Goal: Information Seeking & Learning: Learn about a topic

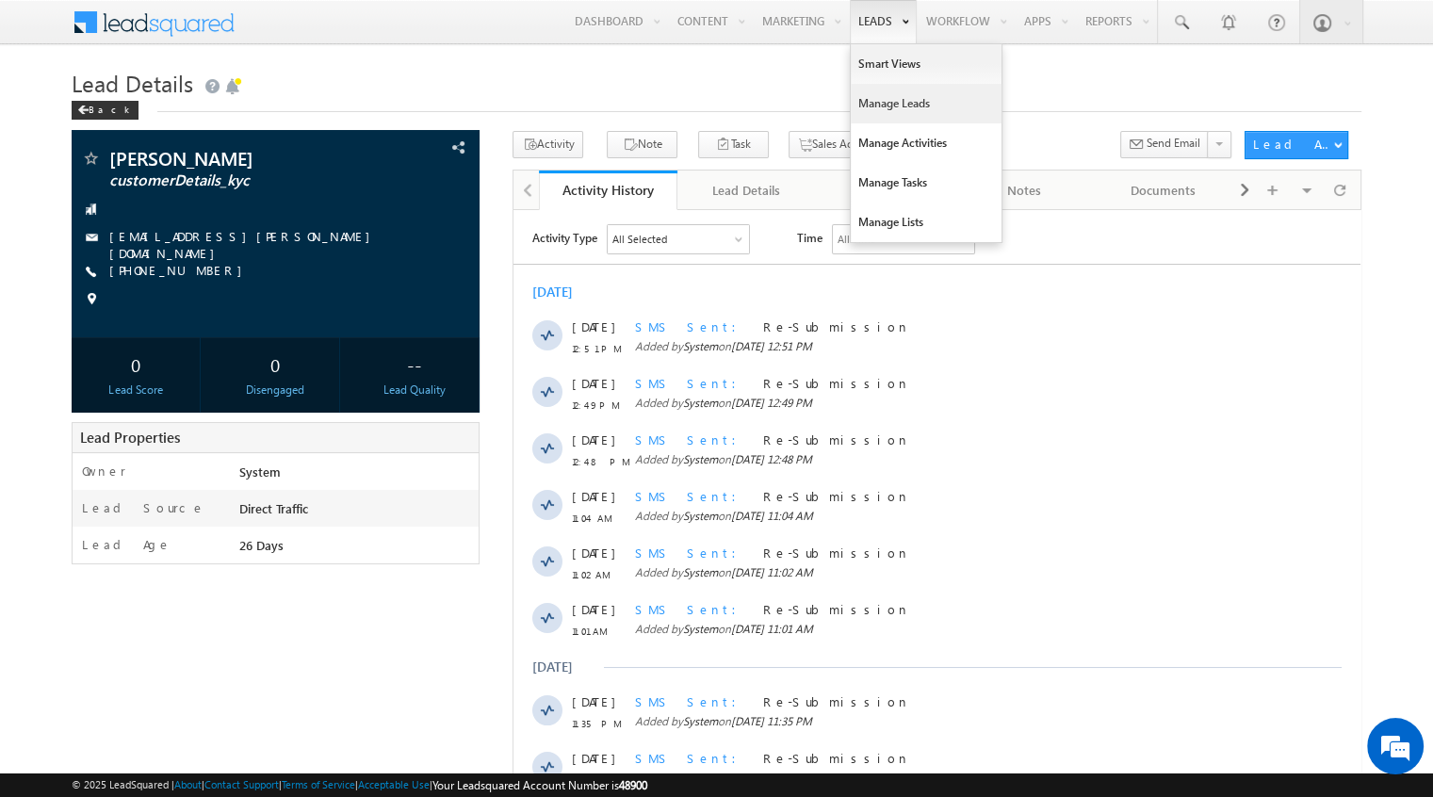
click at [874, 101] on link "Manage Leads" at bounding box center [926, 104] width 151 height 40
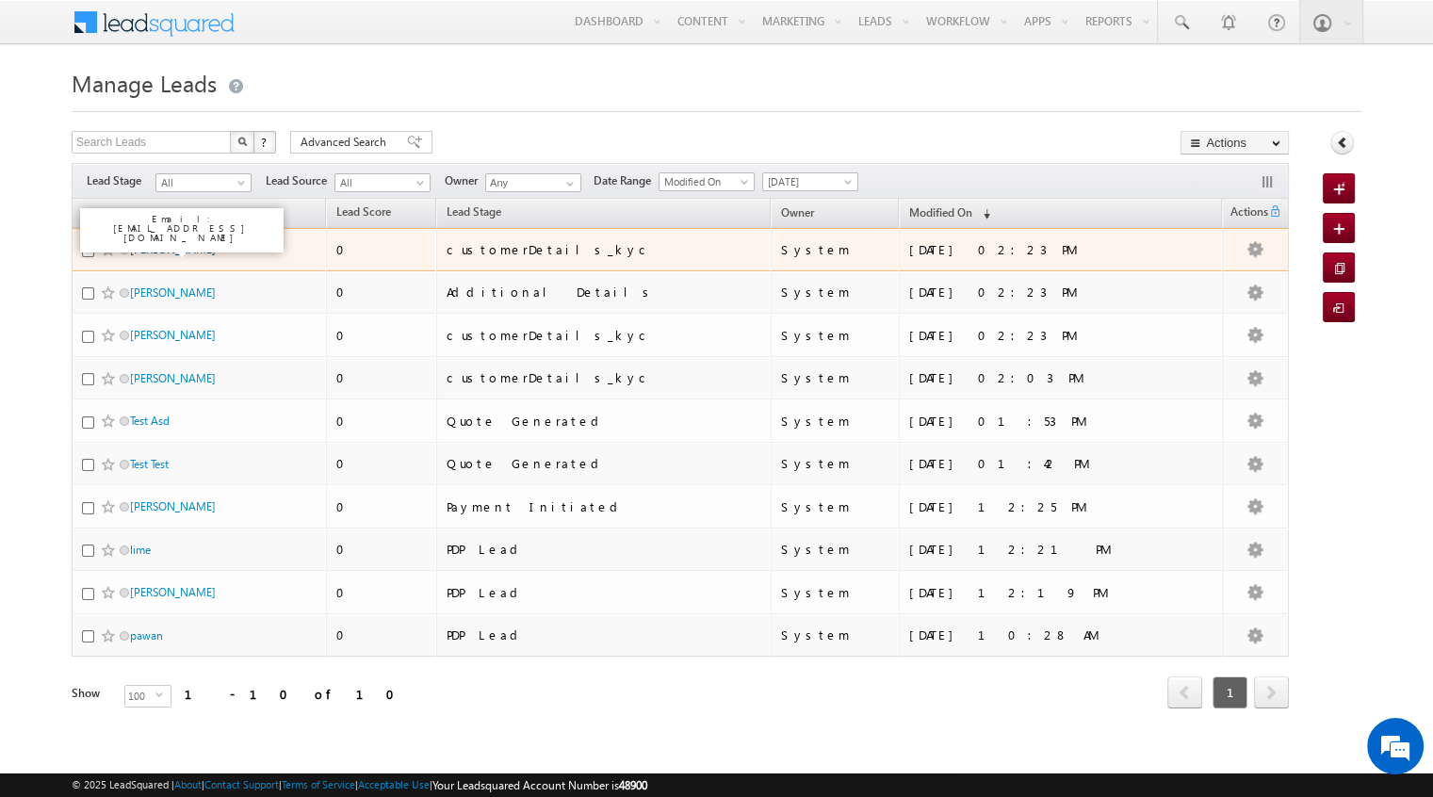
click at [154, 243] on link "Rahul Kapoor" at bounding box center [173, 249] width 86 height 14
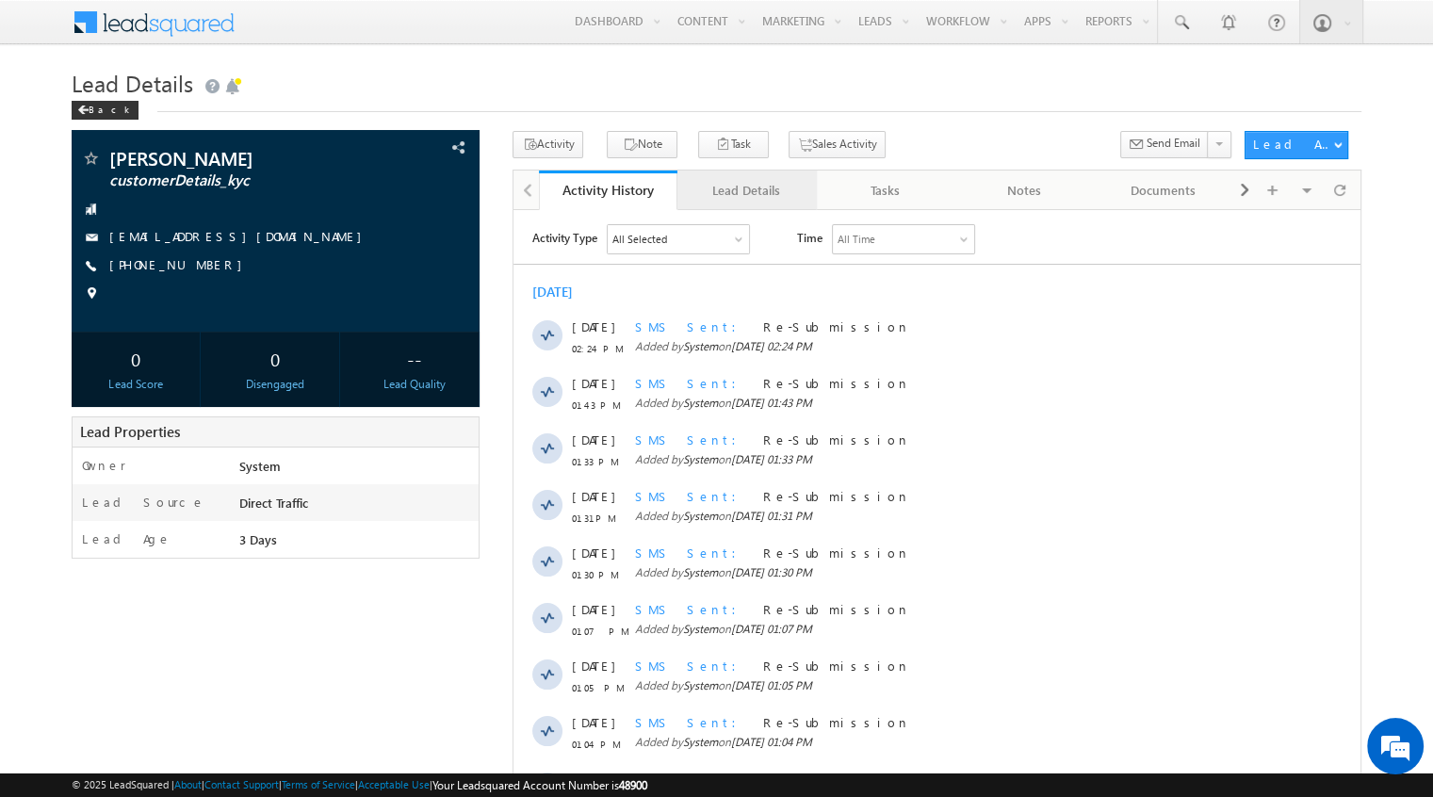
click at [757, 203] on link "Lead Details" at bounding box center [746, 190] width 138 height 40
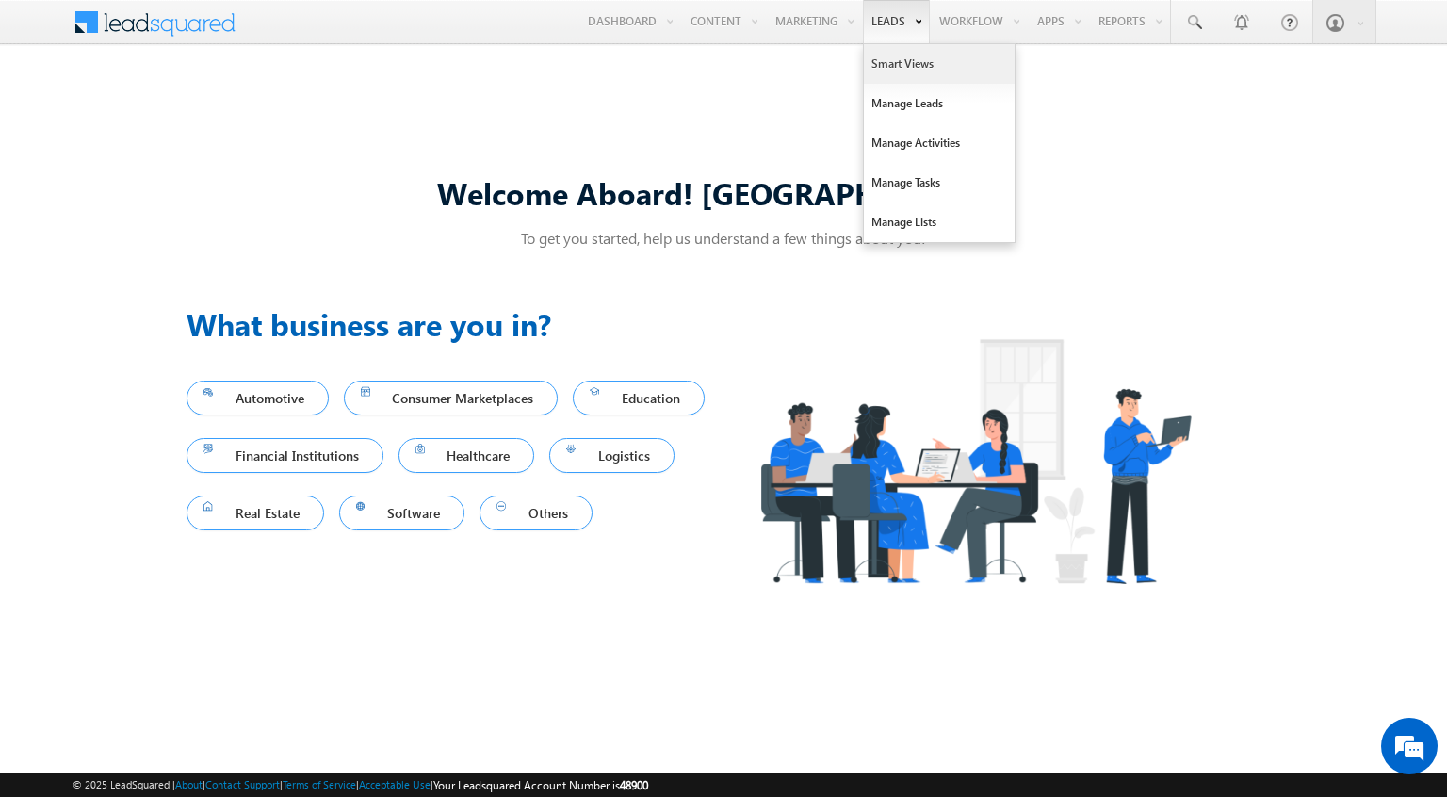
click at [883, 59] on link "Smart Views" at bounding box center [939, 64] width 151 height 40
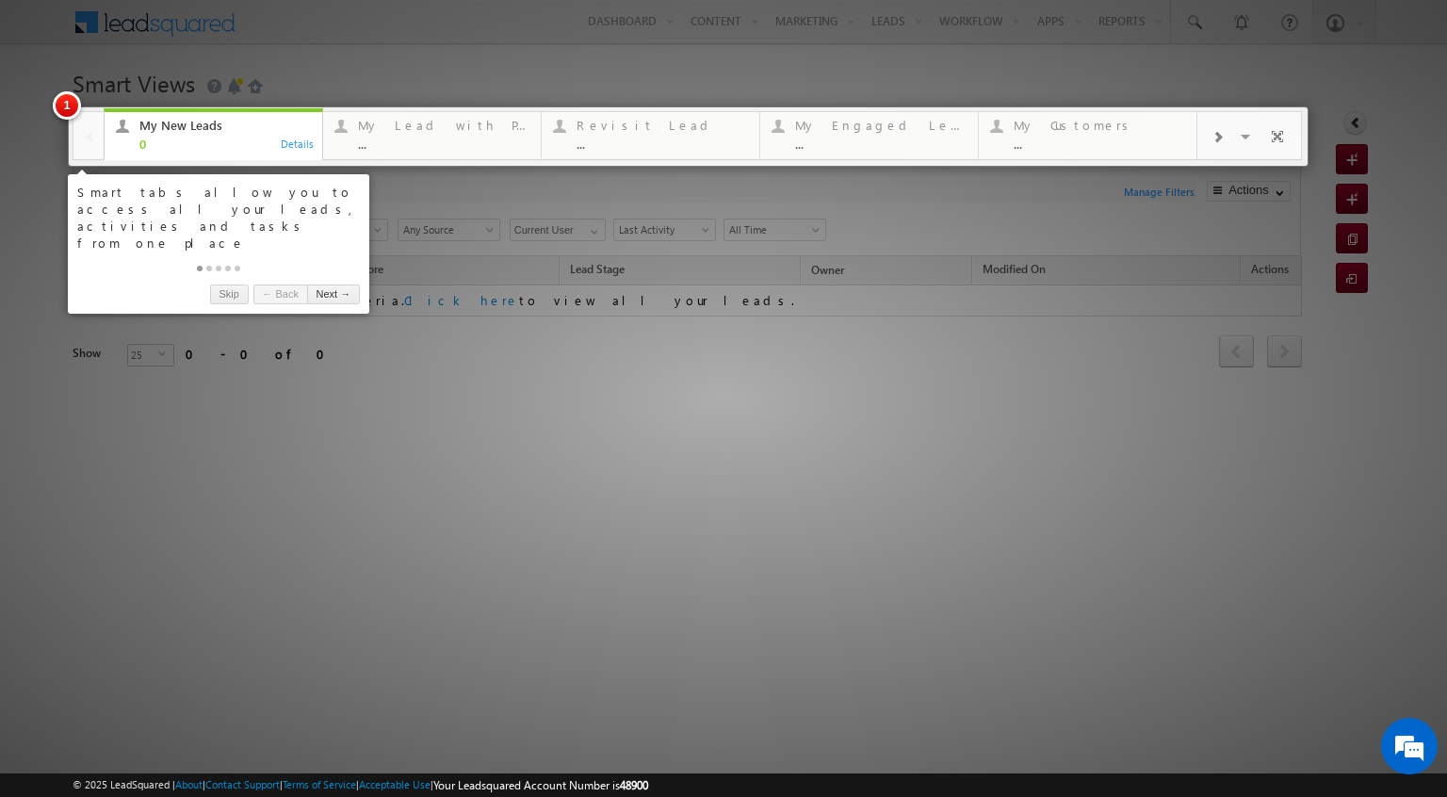
click at [635, 340] on div at bounding box center [723, 398] width 1447 height 797
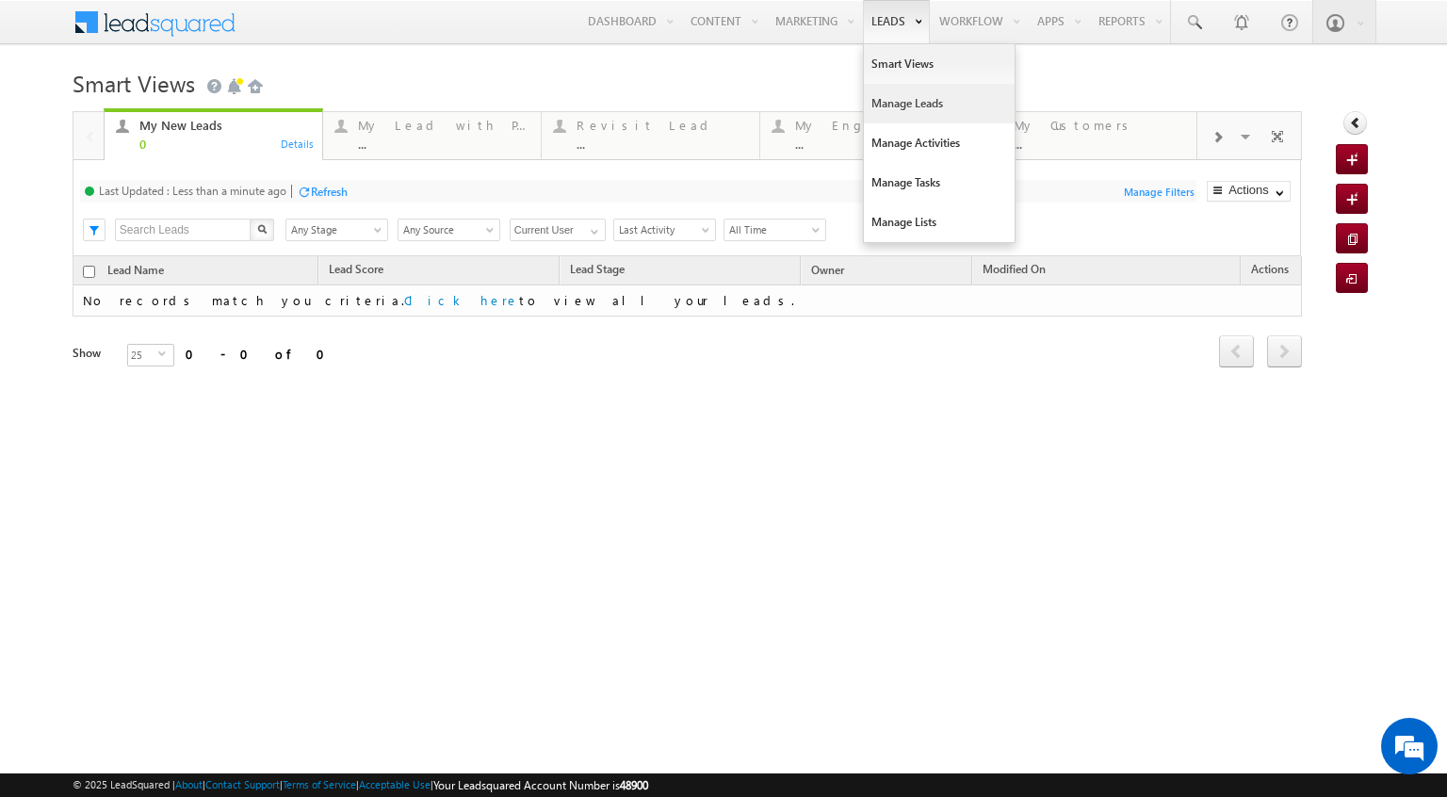
click at [898, 106] on link "Manage Leads" at bounding box center [939, 104] width 151 height 40
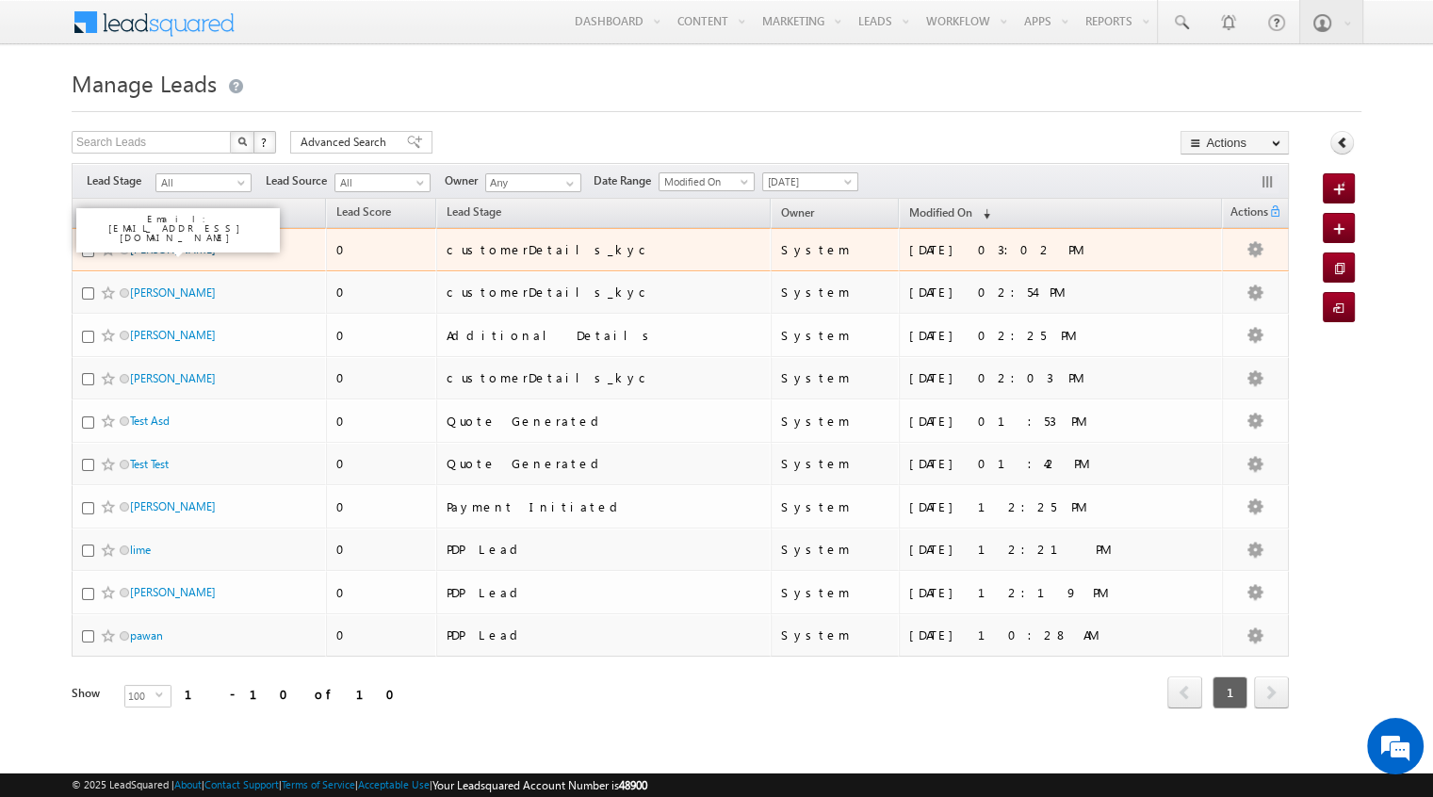
click at [162, 242] on link "Amit Verma" at bounding box center [173, 249] width 86 height 14
